Goal: Transaction & Acquisition: Subscribe to service/newsletter

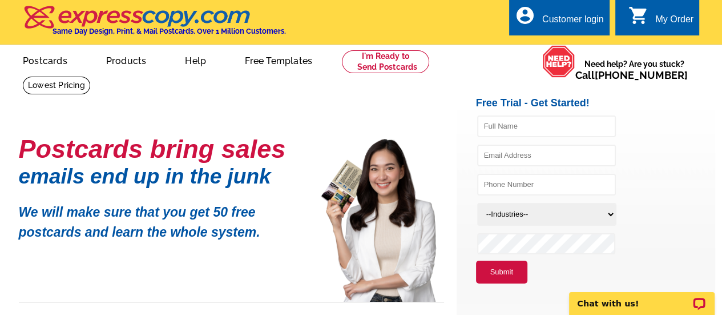
type input "[PERSON_NAME][EMAIL_ADDRESS][DOMAIN_NAME]"
click at [552, 23] on div "Customer login" at bounding box center [574, 22] width 62 height 16
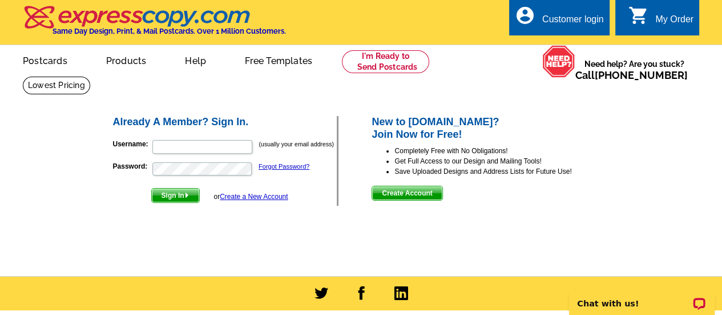
type input "[PERSON_NAME][EMAIL_ADDRESS][DOMAIN_NAME]"
click at [186, 196] on img "submit" at bounding box center [186, 194] width 5 height 5
